Goal: Transaction & Acquisition: Purchase product/service

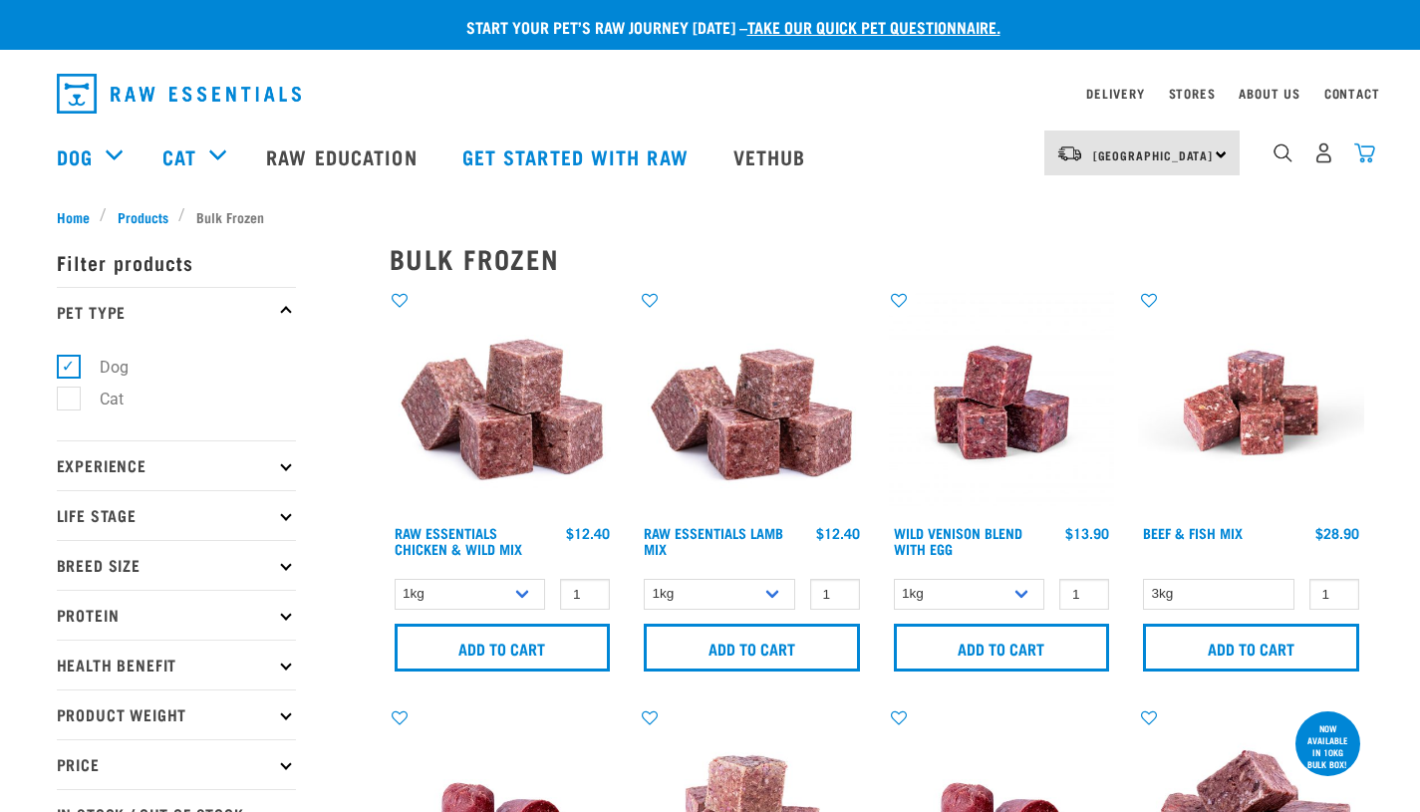
click at [1369, 150] on img "dropdown navigation" at bounding box center [1364, 153] width 21 height 21
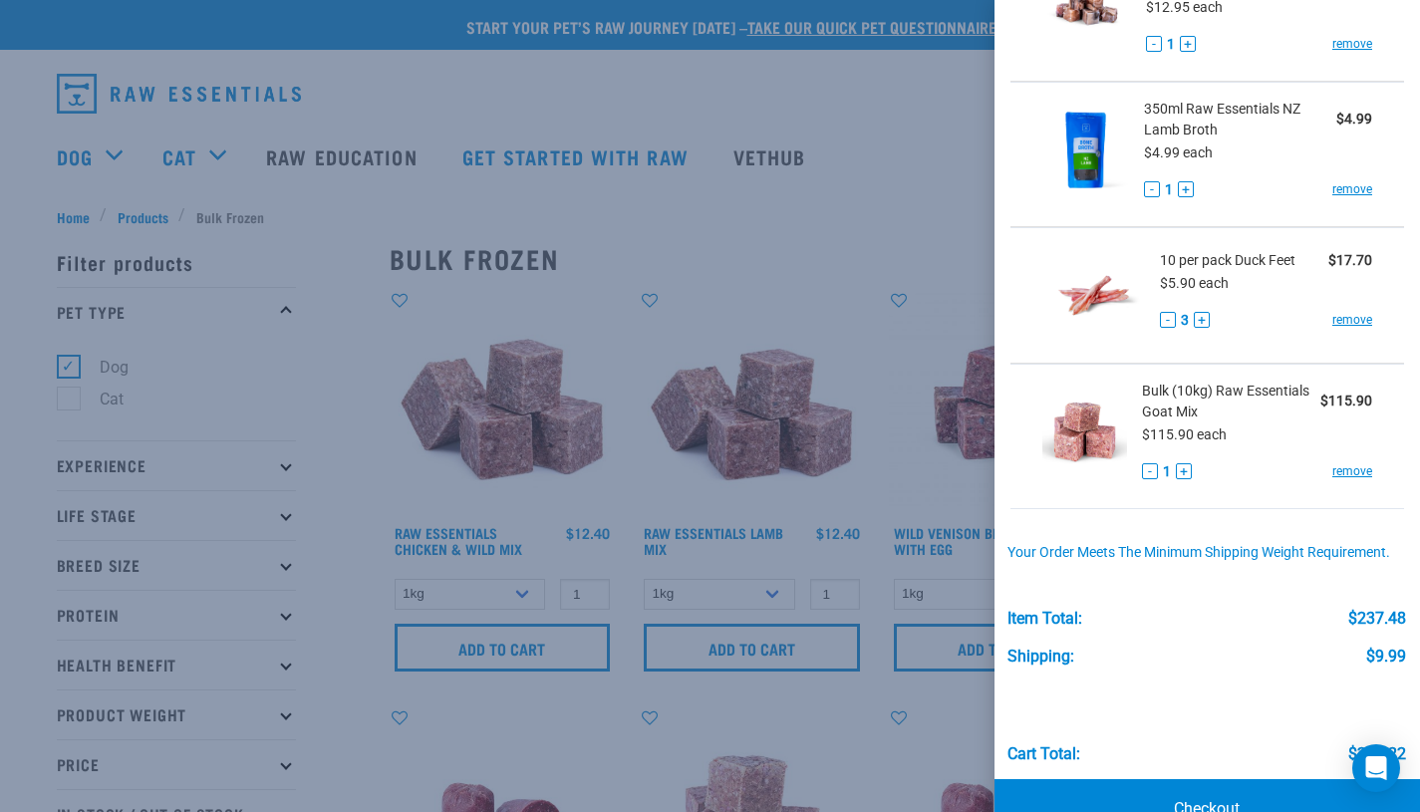
scroll to position [969, 0]
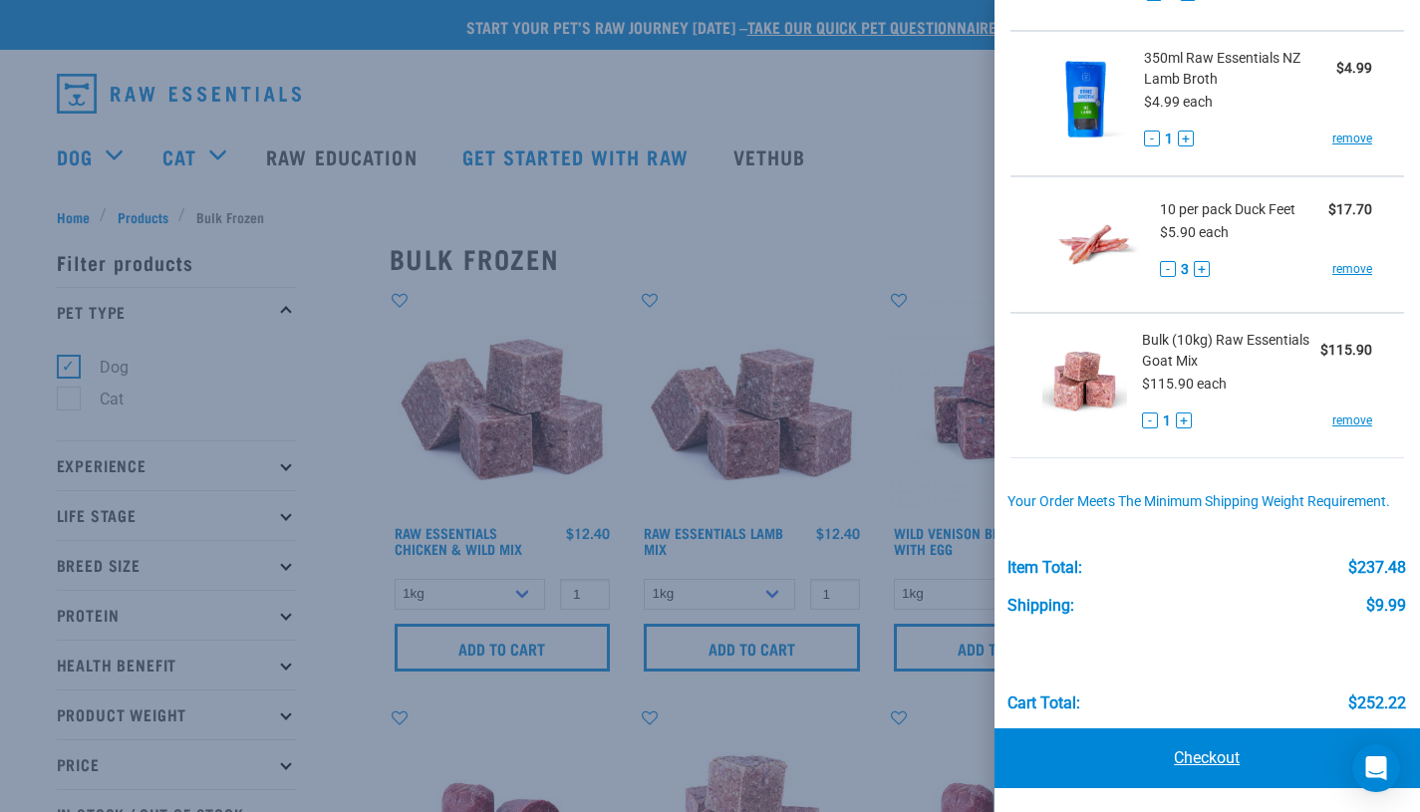
click at [1152, 779] on link "Checkout" at bounding box center [1208, 758] width 427 height 60
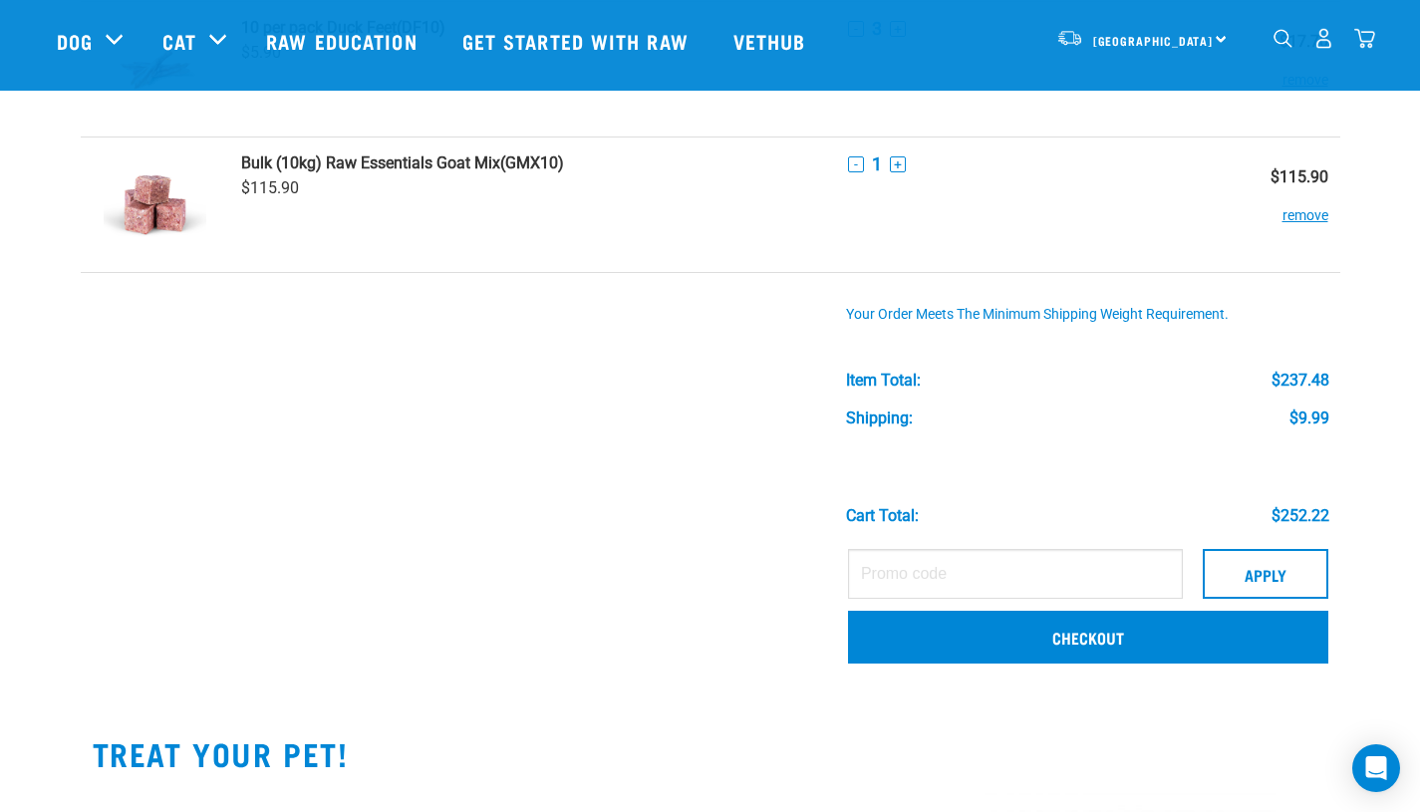
scroll to position [1138, 0]
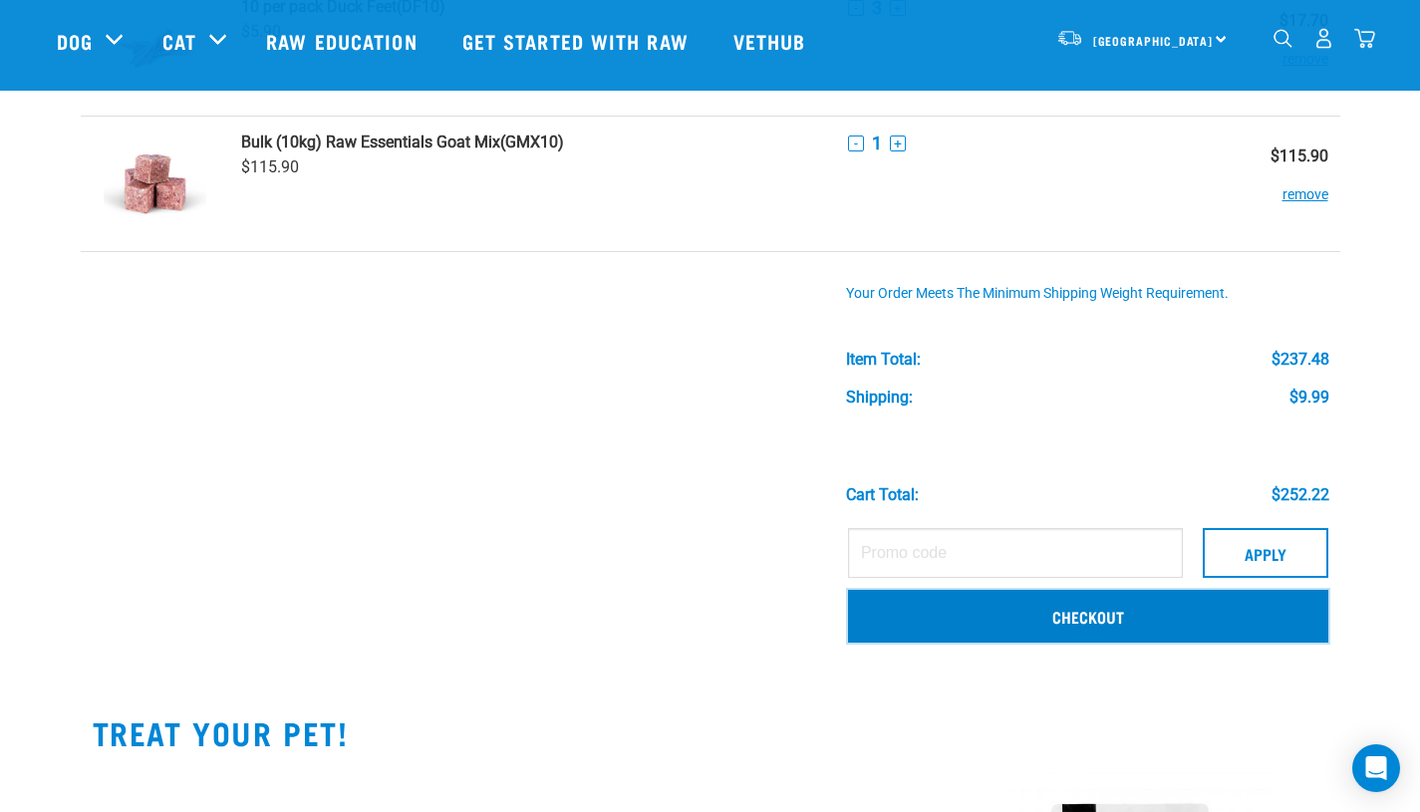
click at [1105, 614] on link "Checkout" at bounding box center [1088, 616] width 480 height 52
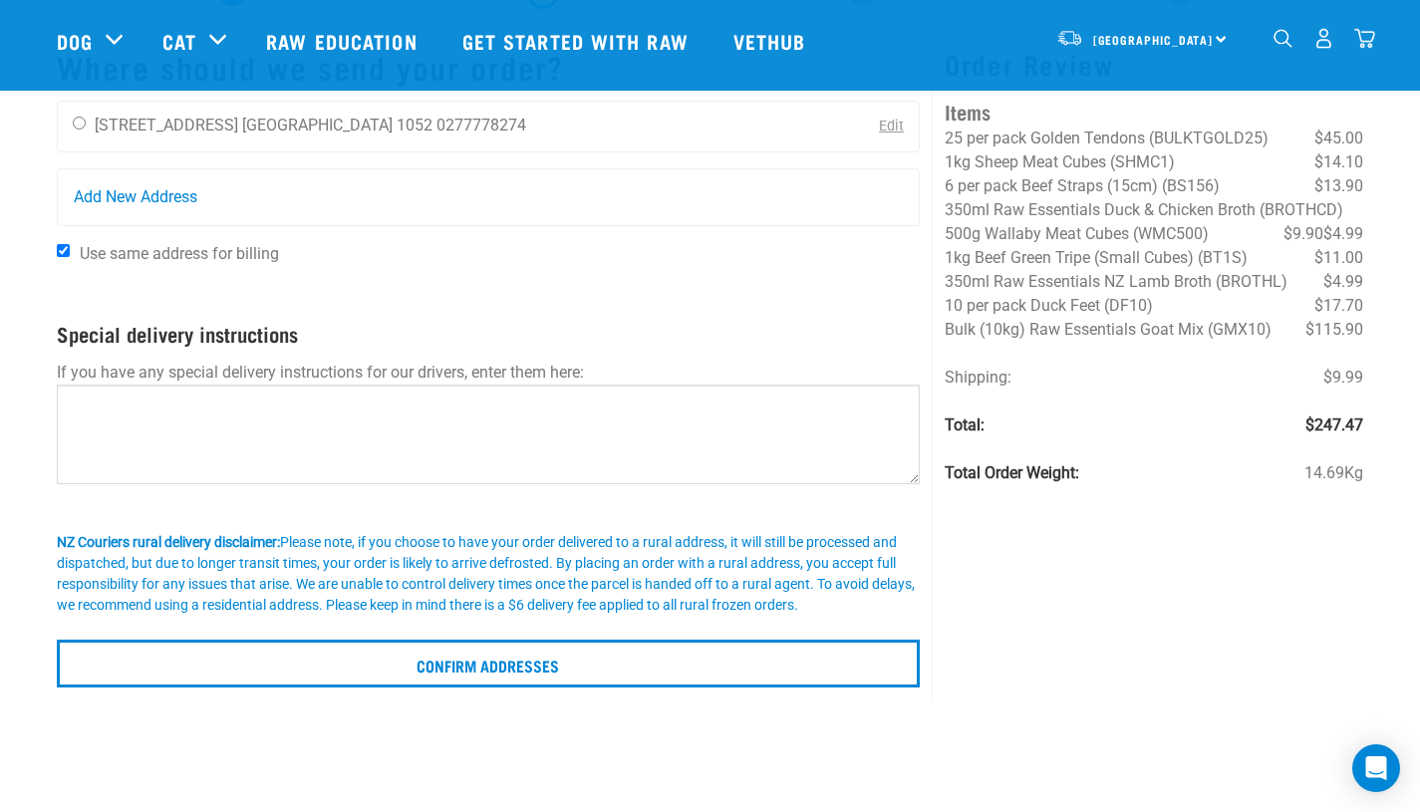
scroll to position [125, 0]
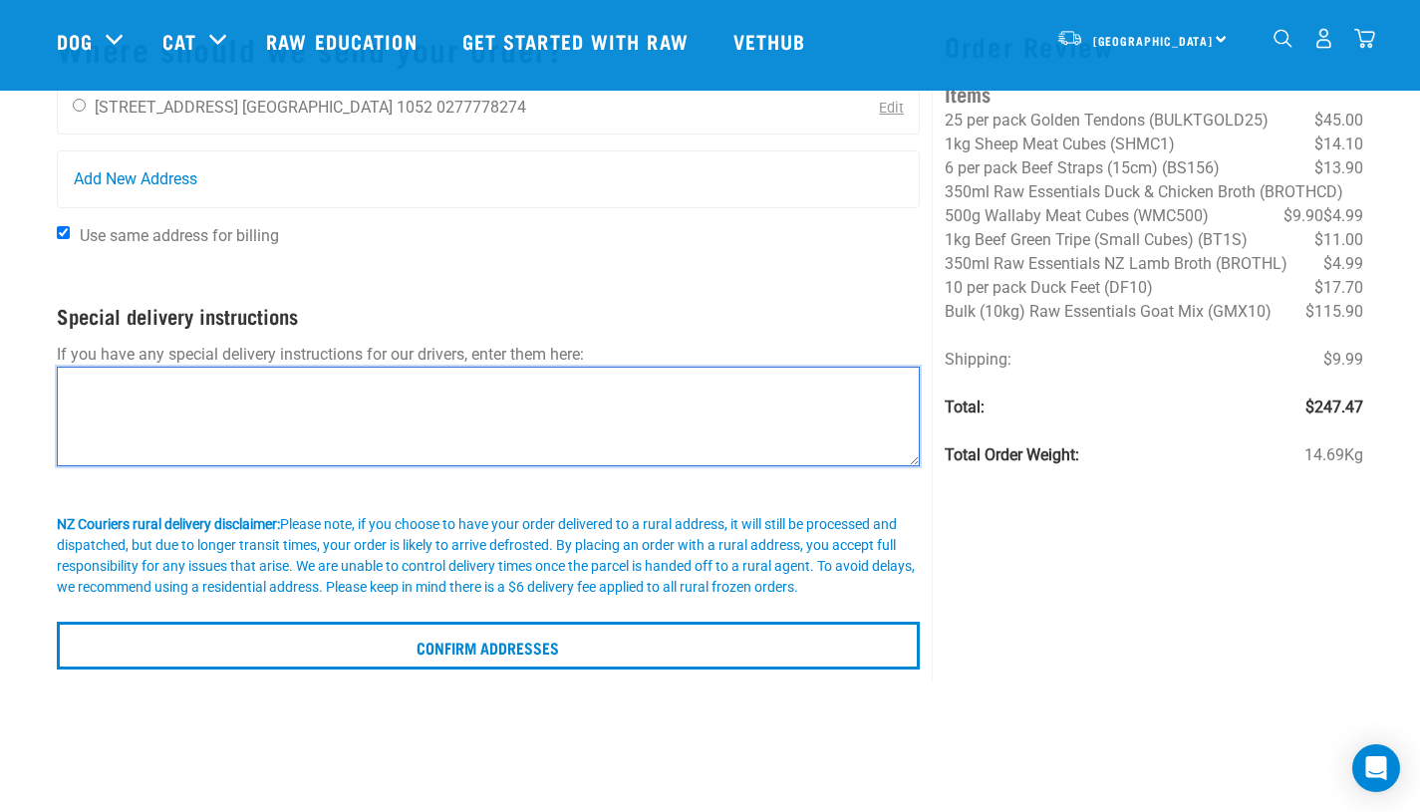
click at [283, 426] on textarea at bounding box center [489, 417] width 864 height 100
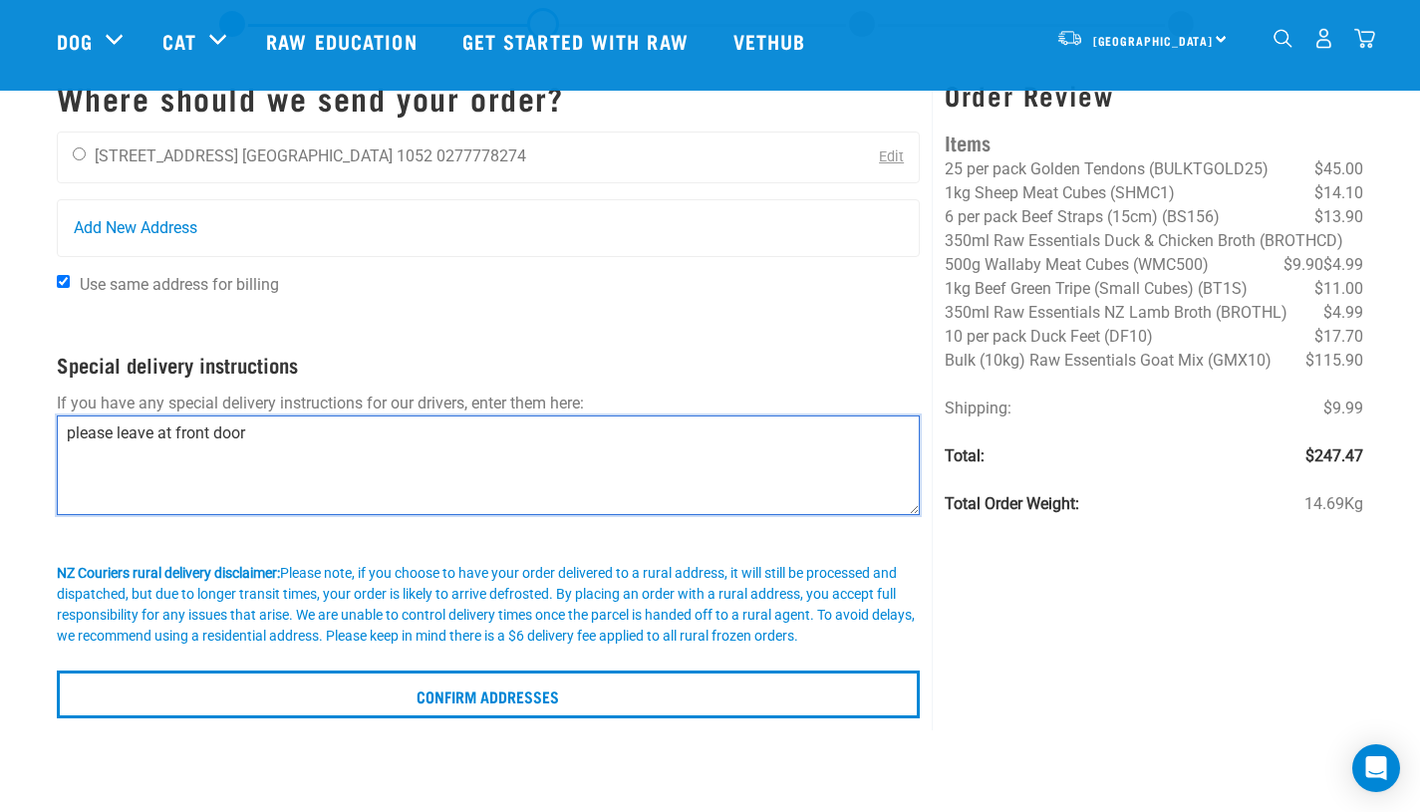
scroll to position [0, 0]
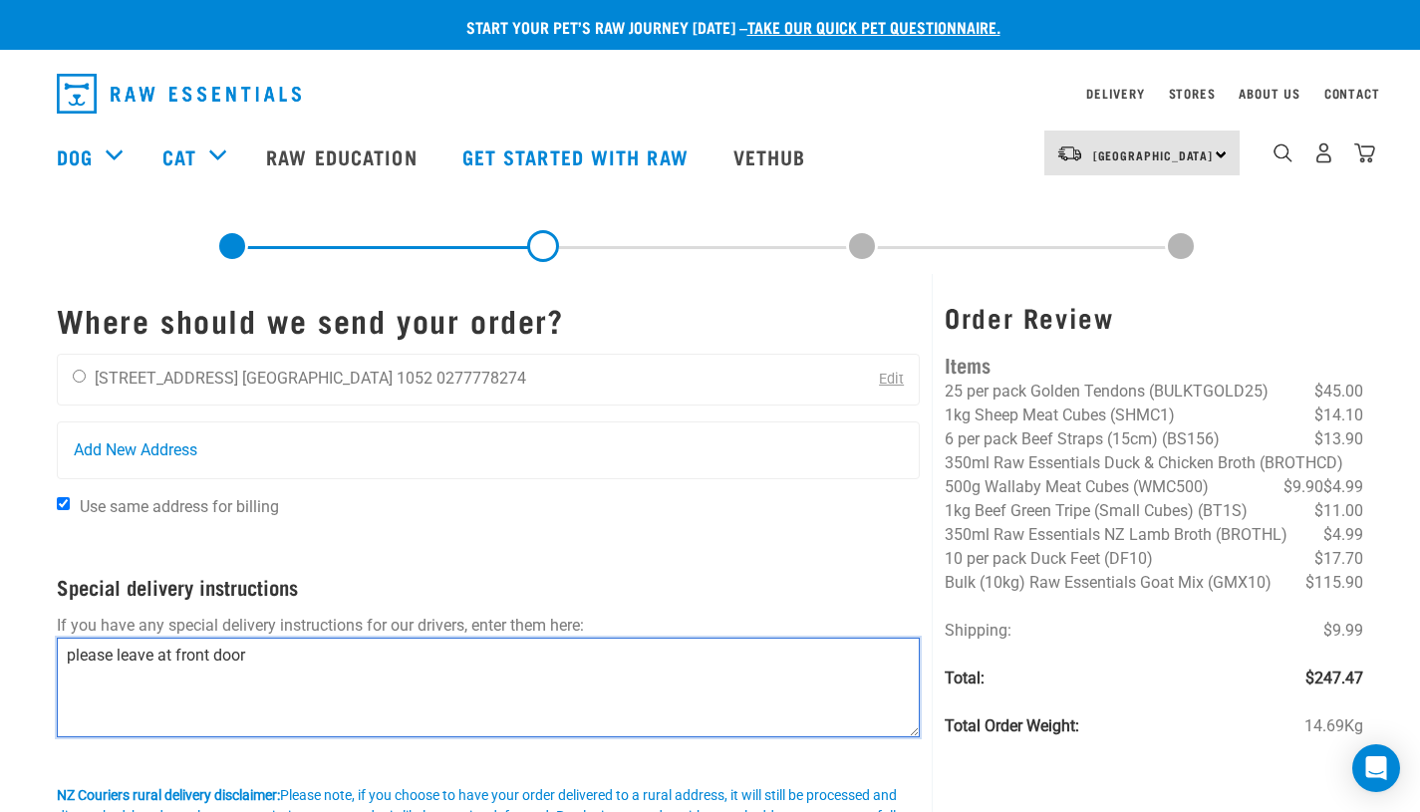
type textarea "please leave at front door"
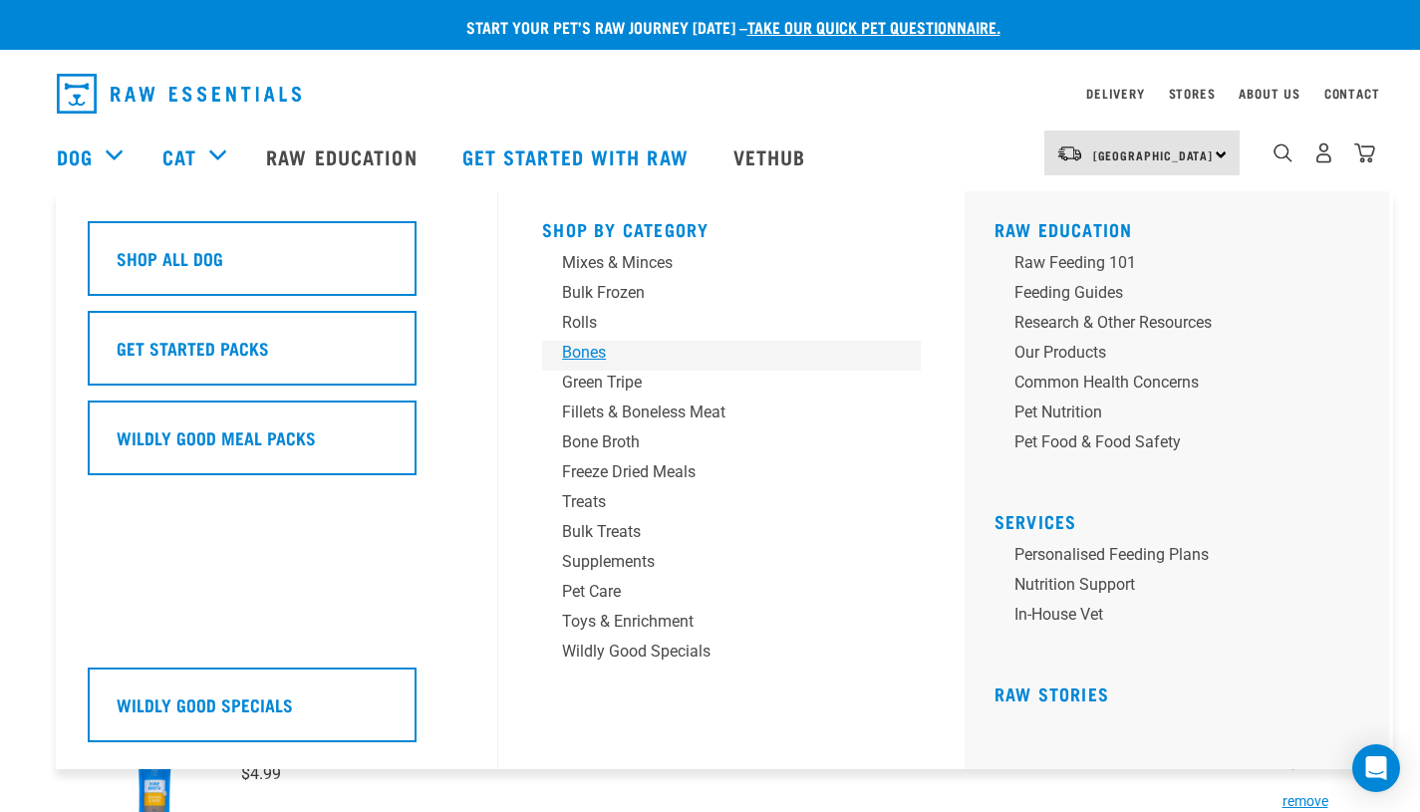
click at [588, 354] on div "Bones" at bounding box center [717, 353] width 311 height 24
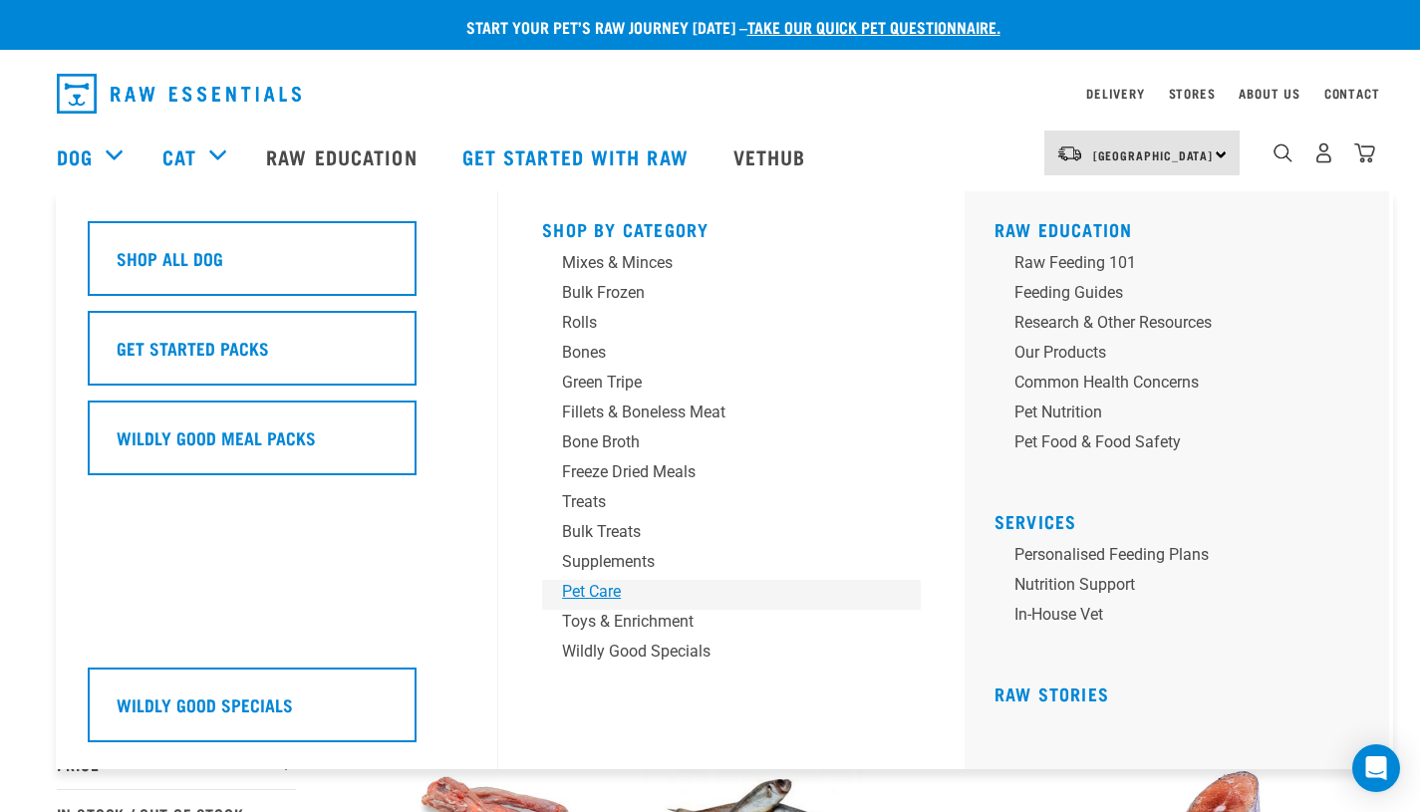
click at [582, 587] on div "Pet Care" at bounding box center [717, 592] width 311 height 24
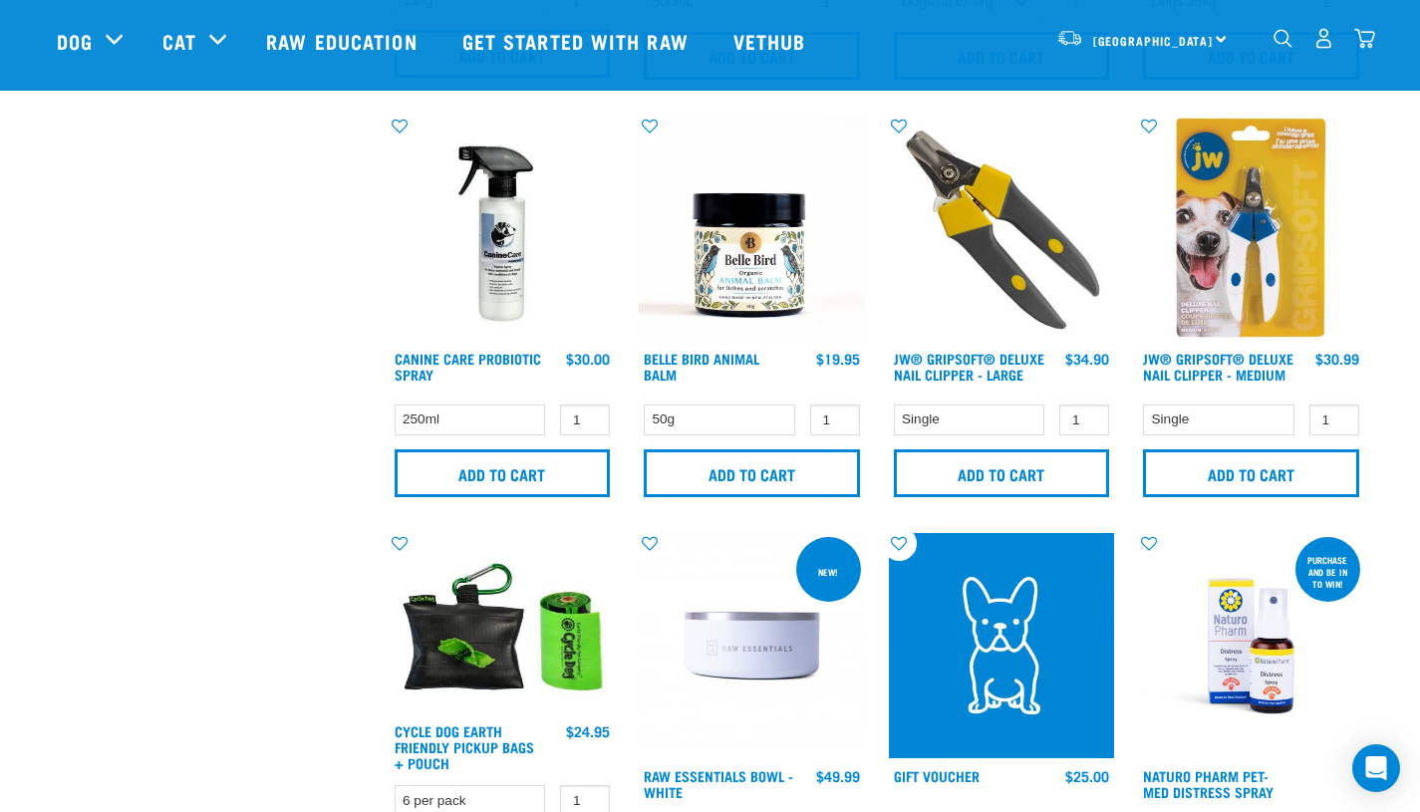
scroll to position [1969, 0]
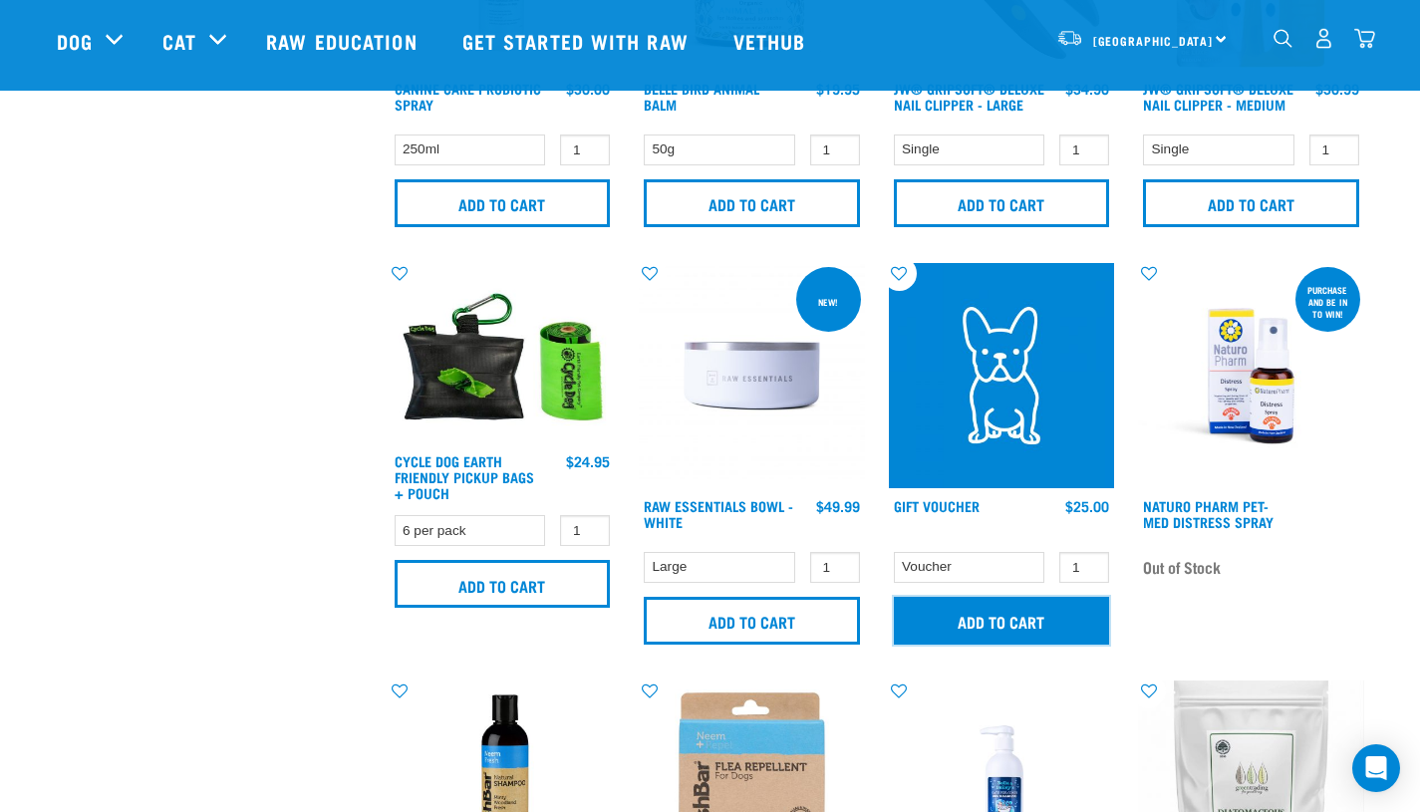
click at [1000, 616] on input "Add to cart" at bounding box center [1002, 621] width 216 height 48
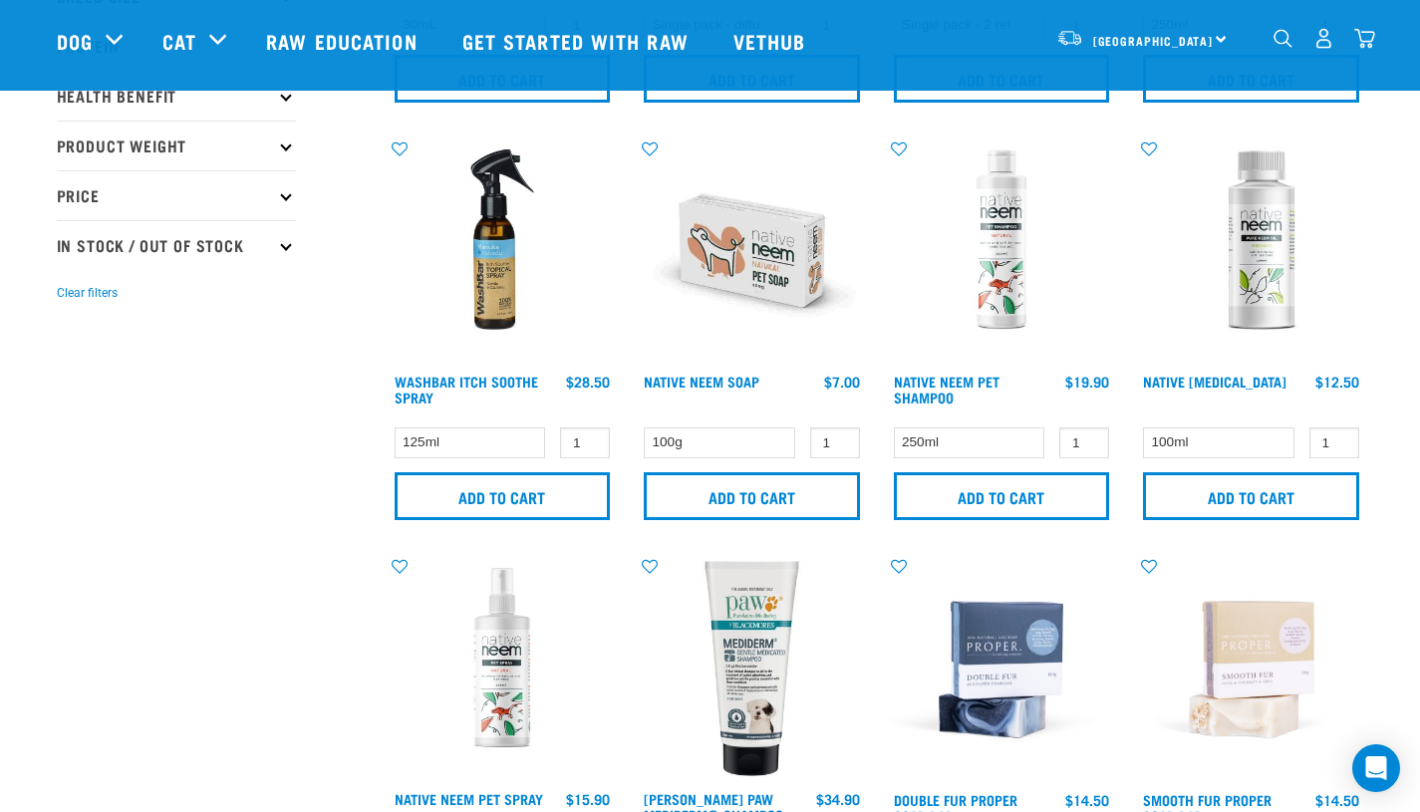
scroll to position [0, 0]
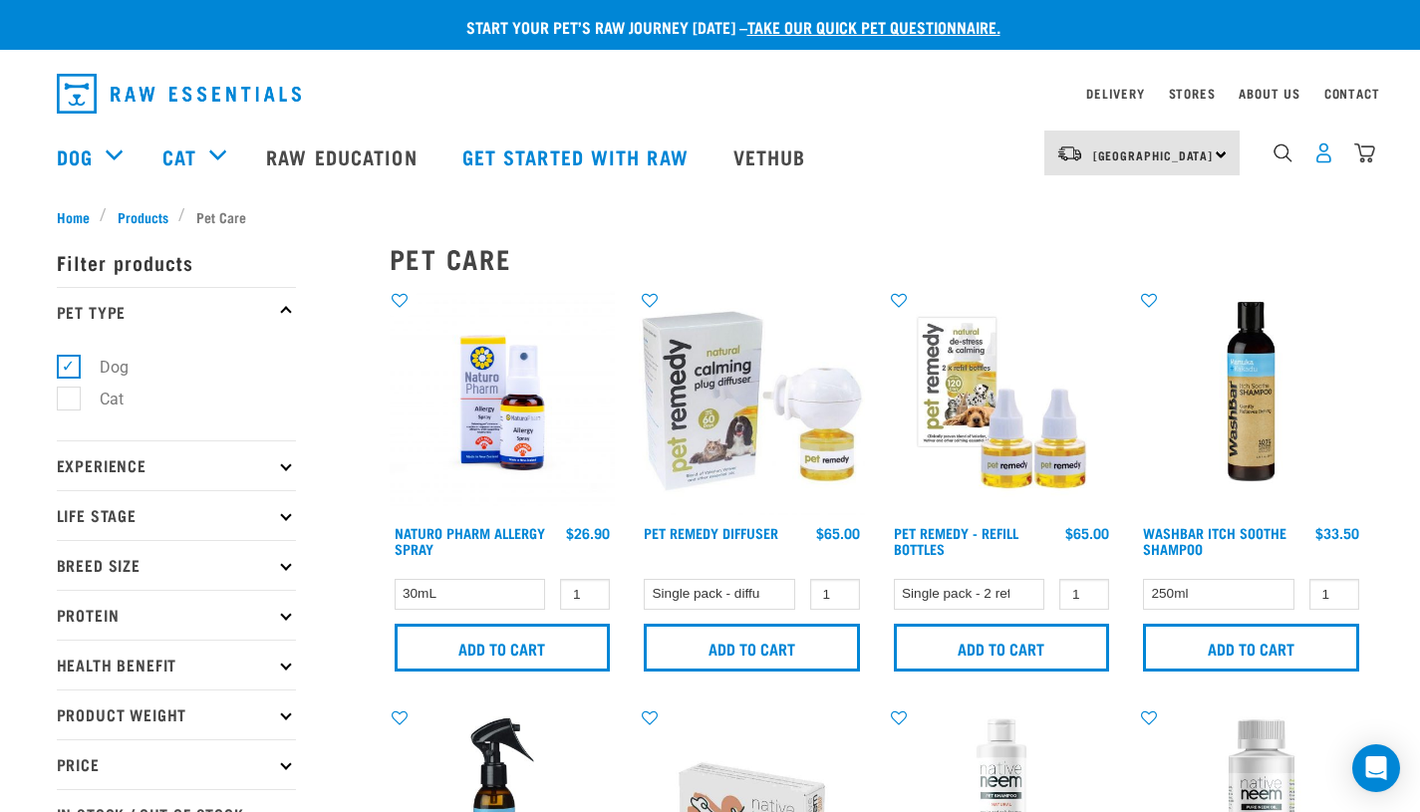
click at [1328, 155] on img "dropdown navigation" at bounding box center [1323, 153] width 21 height 21
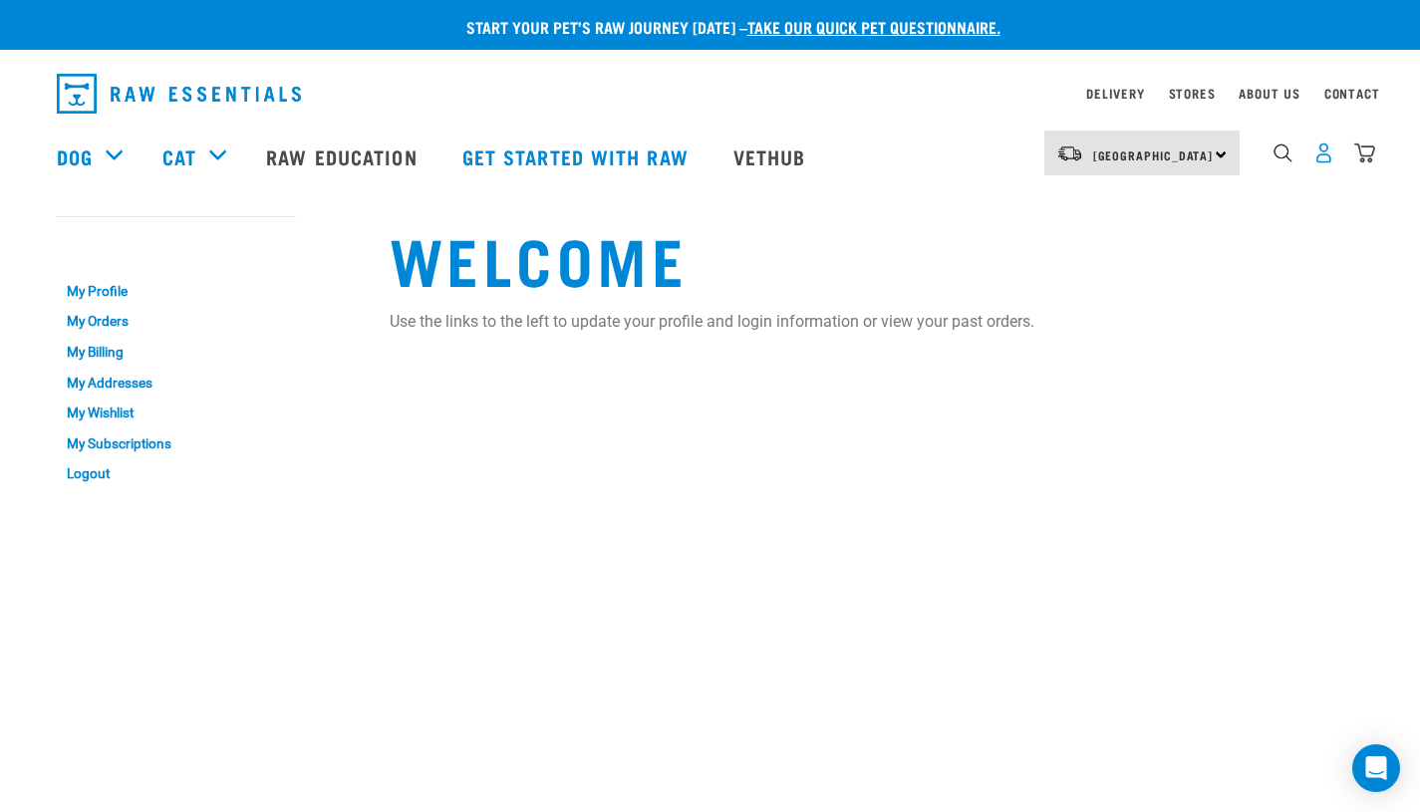
click at [1314, 157] on img "dropdown navigation" at bounding box center [1323, 153] width 21 height 21
